Goal: Transaction & Acquisition: Purchase product/service

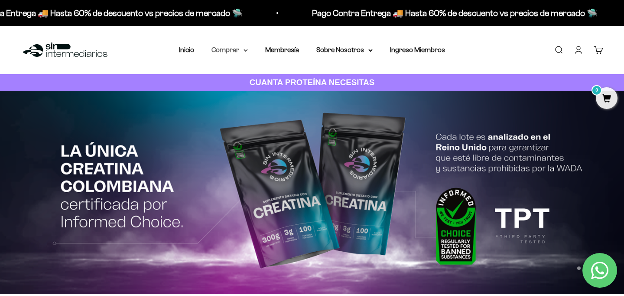
click at [244, 52] on icon at bounding box center [246, 50] width 4 height 3
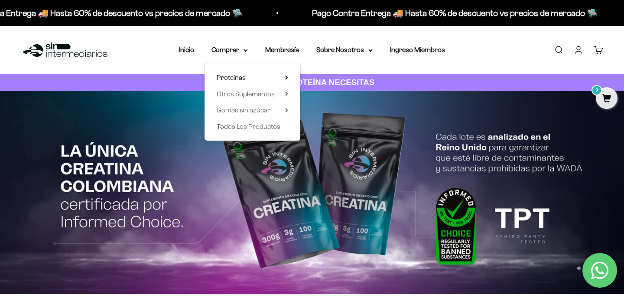
click at [247, 77] on summary "Proteínas" at bounding box center [253, 77] width 72 height 11
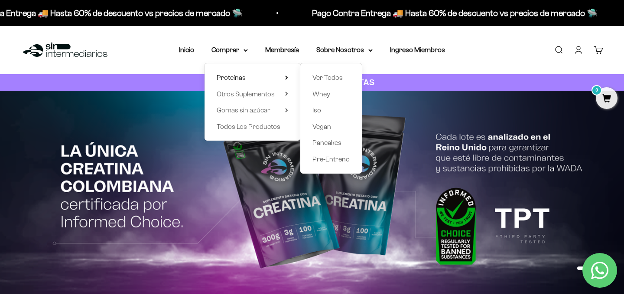
click at [237, 78] on span "Proteínas" at bounding box center [231, 77] width 29 height 7
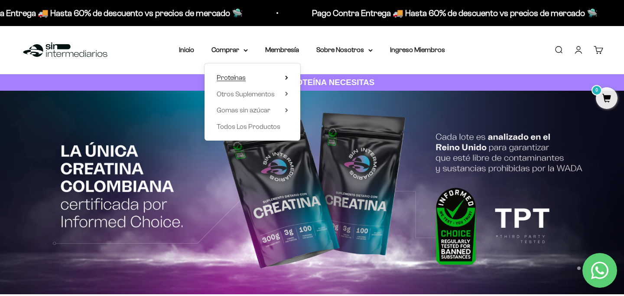
click at [287, 77] on icon at bounding box center [287, 77] width 2 height 3
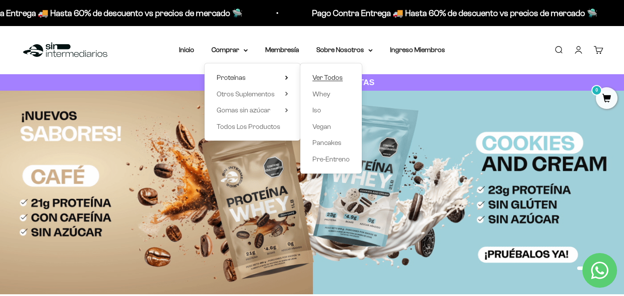
click at [326, 78] on span "Ver Todos" at bounding box center [328, 77] width 30 height 7
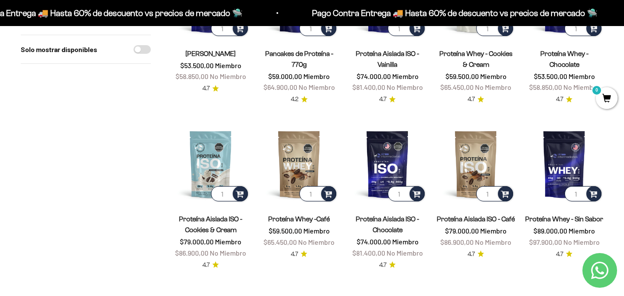
scroll to position [176, 0]
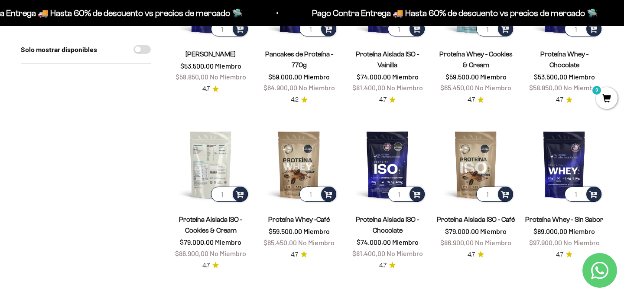
click at [196, 163] on img at bounding box center [211, 164] width 78 height 78
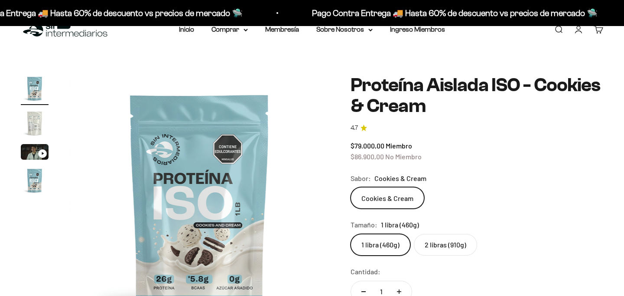
scroll to position [53, 0]
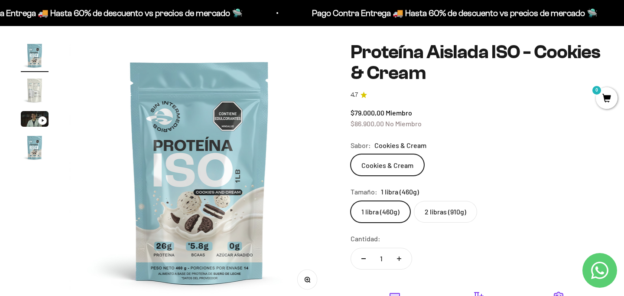
click at [43, 90] on img "Ir al artículo 2" at bounding box center [35, 90] width 28 height 28
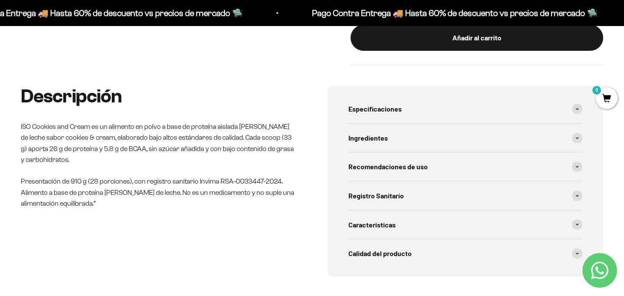
scroll to position [422, 0]
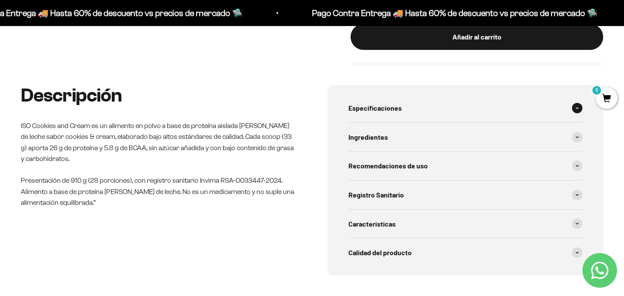
click at [575, 112] on span at bounding box center [577, 108] width 10 height 10
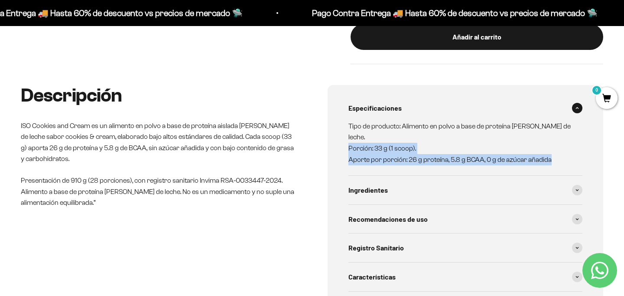
drag, startPoint x: 350, startPoint y: 134, endPoint x: 554, endPoint y: 147, distance: 205.1
click at [554, 147] on p "Tipo de producto: Alimento en polvo a base de proteína de suero de leche. Porci…" at bounding box center [461, 143] width 224 height 44
copy p "Porción: 33 g (1 scoop). Aporte por porción: 26 g proteína, 5.8 g BCAA, 0 g de …"
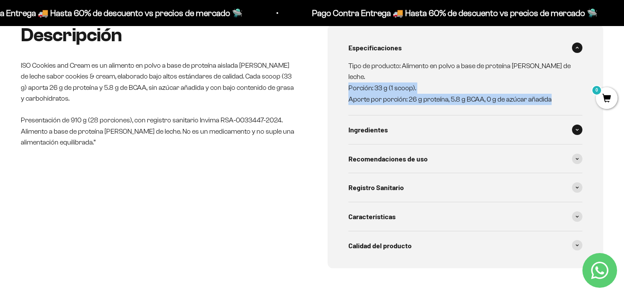
scroll to position [483, 0]
click at [473, 202] on div "Características" at bounding box center [466, 216] width 234 height 29
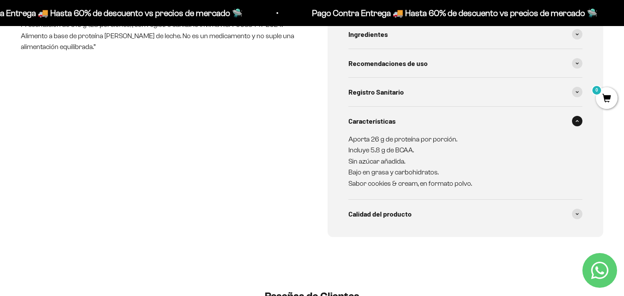
scroll to position [612, 0]
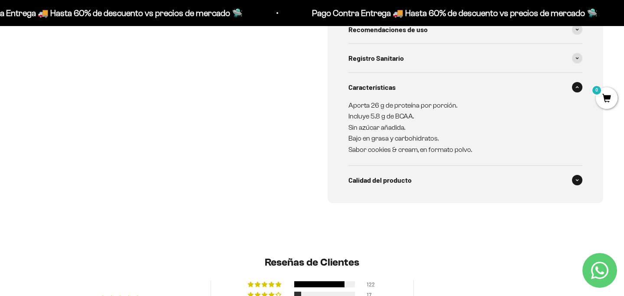
click at [445, 176] on div "Calidad del producto" at bounding box center [466, 180] width 234 height 29
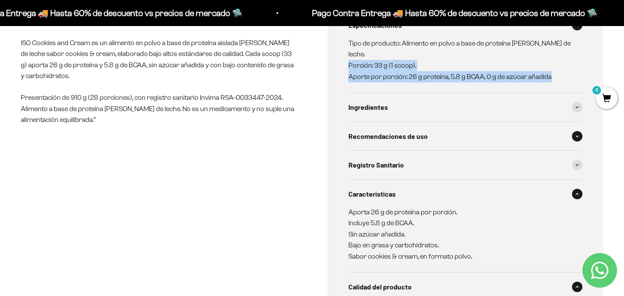
scroll to position [492, 0]
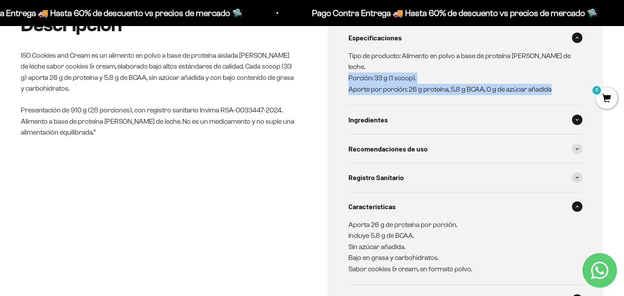
click at [450, 107] on div "Ingredientes" at bounding box center [466, 119] width 234 height 29
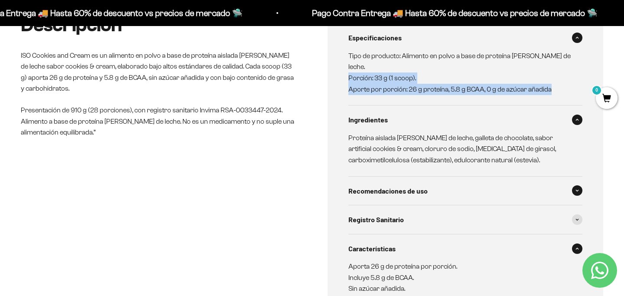
click at [457, 183] on div "Recomendaciones de uso" at bounding box center [466, 190] width 234 height 29
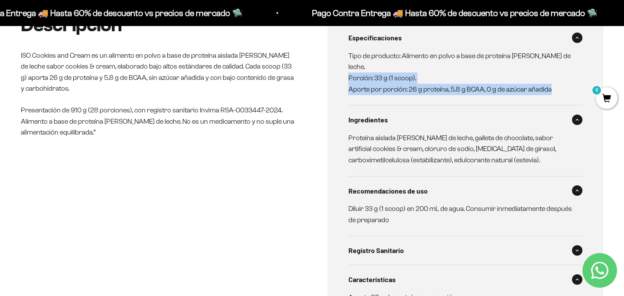
click at [460, 240] on div "Registro Sanitario" at bounding box center [466, 250] width 234 height 29
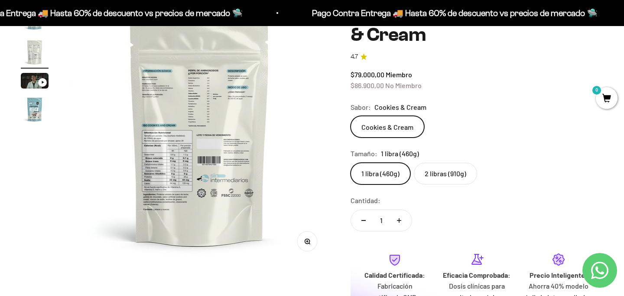
scroll to position [93, 0]
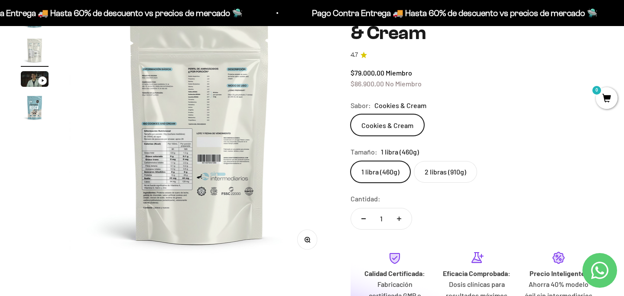
click at [176, 144] on img at bounding box center [199, 132] width 261 height 261
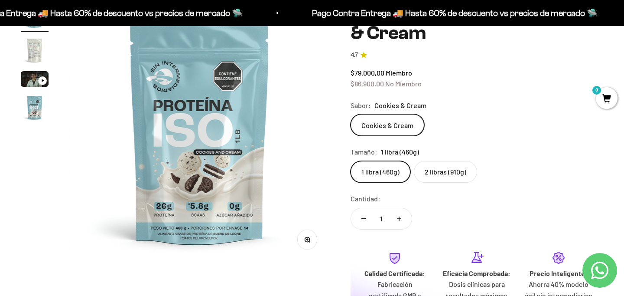
scroll to position [0, 0]
click at [176, 144] on img at bounding box center [199, 132] width 261 height 261
click at [33, 48] on img "Ir al artículo 2" at bounding box center [35, 50] width 28 height 28
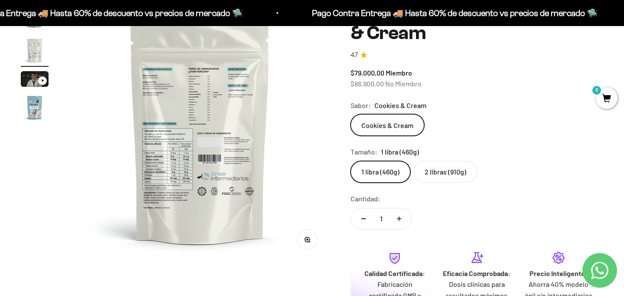
scroll to position [0, 271]
click at [307, 238] on icon "button" at bounding box center [307, 239] width 6 height 6
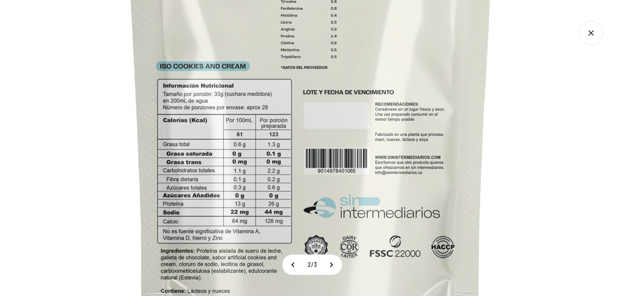
click at [593, 32] on icon "Cerrar galería" at bounding box center [591, 33] width 24 height 24
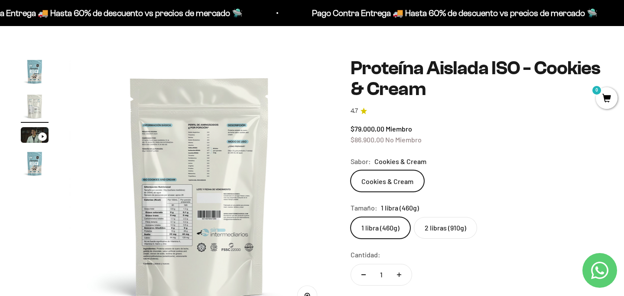
scroll to position [35, 0]
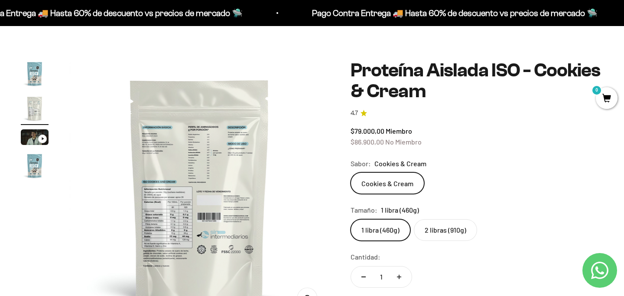
click at [439, 230] on label "2 libras (910g)" at bounding box center [445, 230] width 63 height 22
click at [351, 219] on input "2 libras (910g)" at bounding box center [350, 218] width 0 height 0
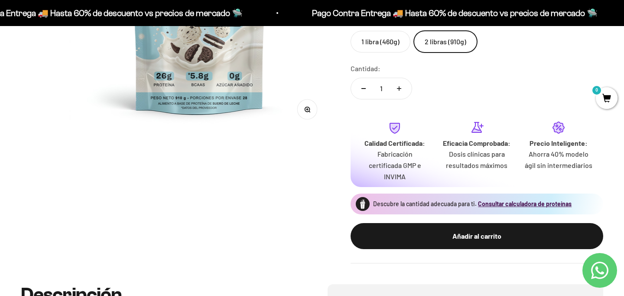
scroll to position [235, 0]
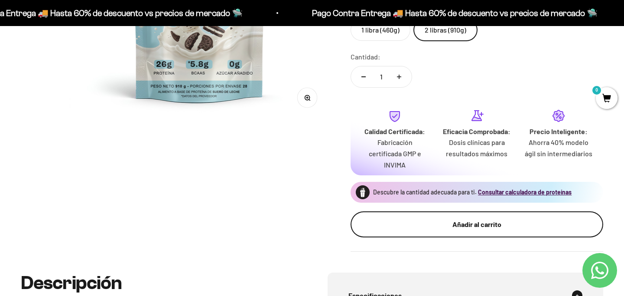
click at [389, 220] on div "Añadir al carrito" at bounding box center [477, 223] width 218 height 11
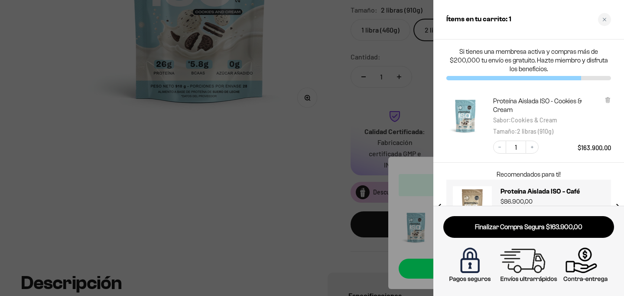
click at [326, 178] on div at bounding box center [312, 148] width 624 height 296
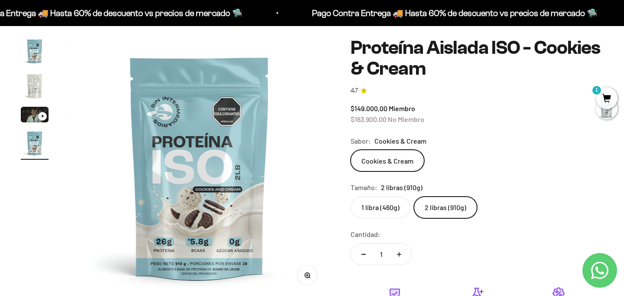
scroll to position [0, 0]
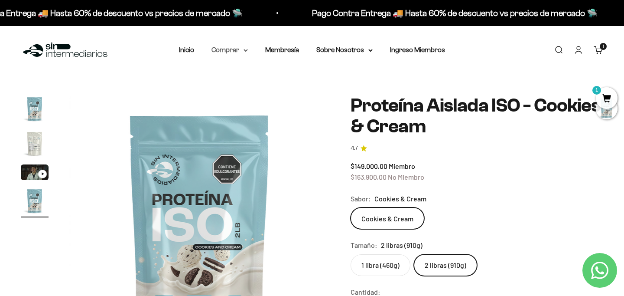
click at [245, 50] on icon at bounding box center [245, 50] width 3 height 2
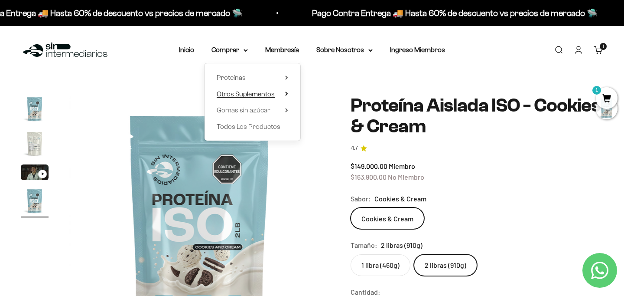
click at [286, 93] on icon at bounding box center [287, 93] width 2 height 3
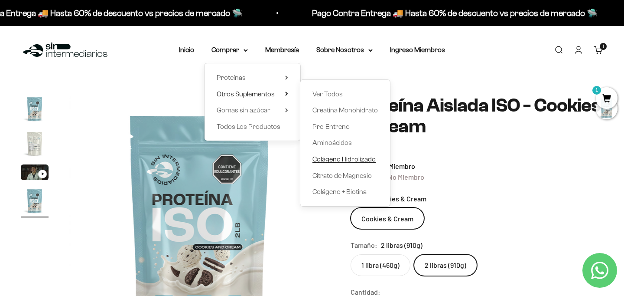
click at [331, 157] on span "Colágeno Hidrolizado" at bounding box center [344, 158] width 63 height 7
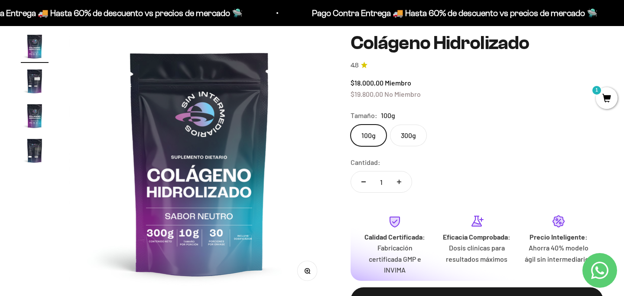
scroll to position [87, 0]
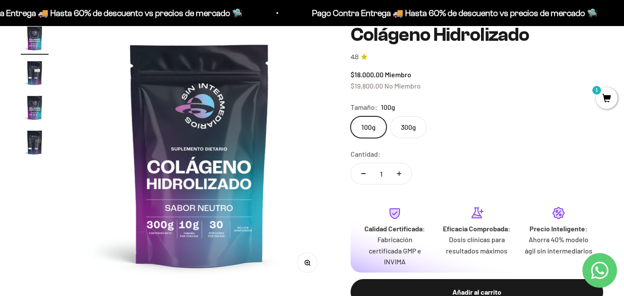
click at [417, 127] on label "300g" at bounding box center [408, 127] width 37 height 22
click at [351, 116] on input "300g" at bounding box center [350, 116] width 0 height 0
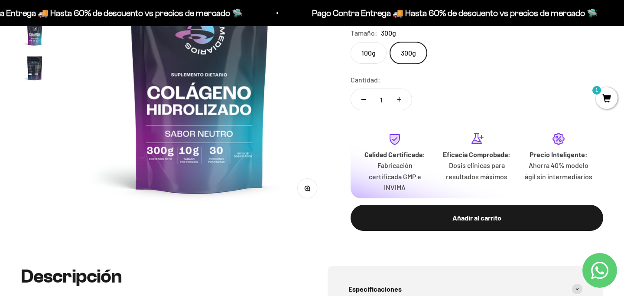
scroll to position [163, 0]
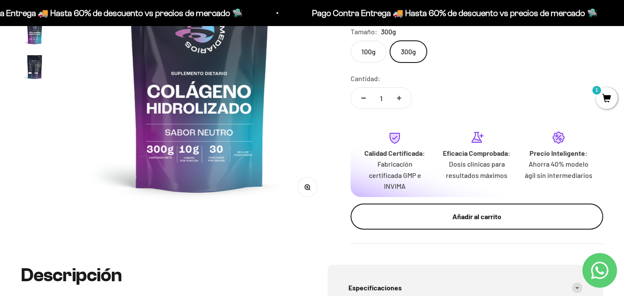
click at [424, 206] on button "Añadir al carrito" at bounding box center [477, 216] width 253 height 26
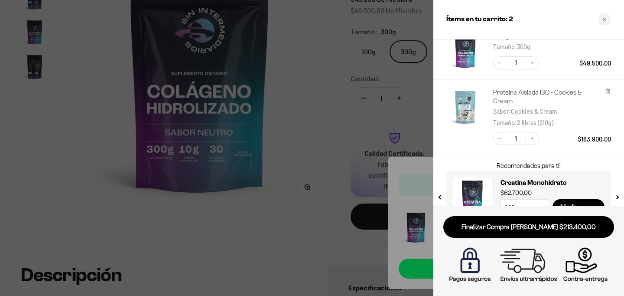
scroll to position [71, 0]
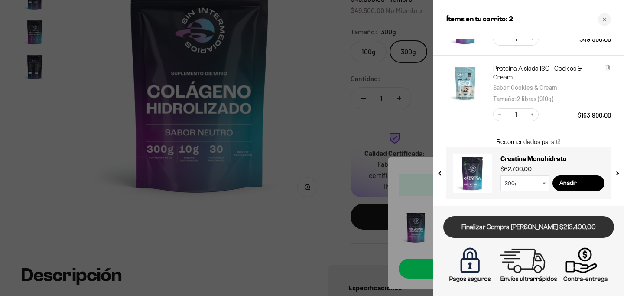
click at [492, 230] on link "Finalizar Compra Segura $213.400,00" at bounding box center [528, 227] width 171 height 22
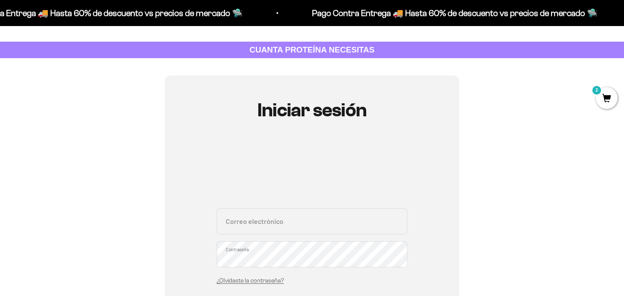
scroll to position [34, 0]
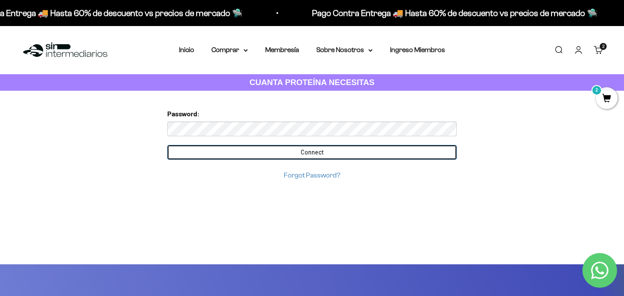
click at [257, 153] on input "Connect" at bounding box center [312, 152] width 290 height 15
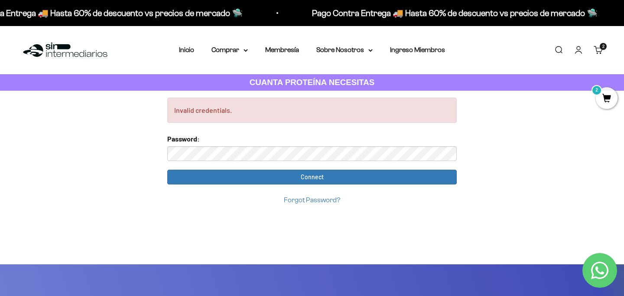
click at [581, 50] on link "Iniciar sesión" at bounding box center [579, 50] width 10 height 10
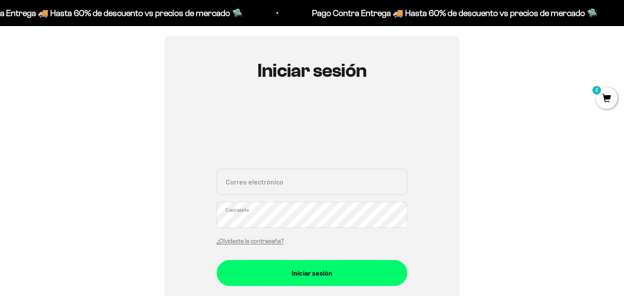
scroll to position [35, 0]
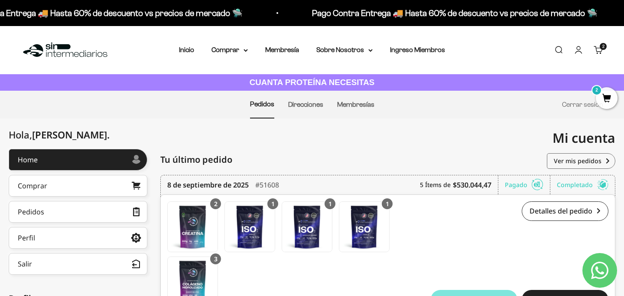
click at [606, 98] on span "2" at bounding box center [607, 98] width 22 height 22
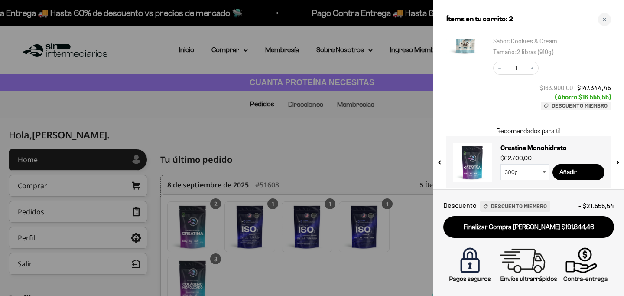
scroll to position [175, 0]
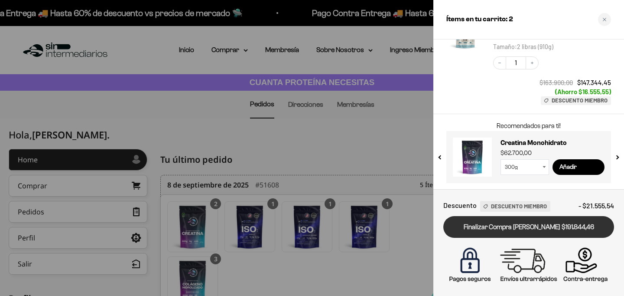
click at [511, 227] on link "Finalizar Compra [PERSON_NAME] $191.844,46" at bounding box center [528, 227] width 171 height 22
